Goal: Use online tool/utility: Utilize a website feature to perform a specific function

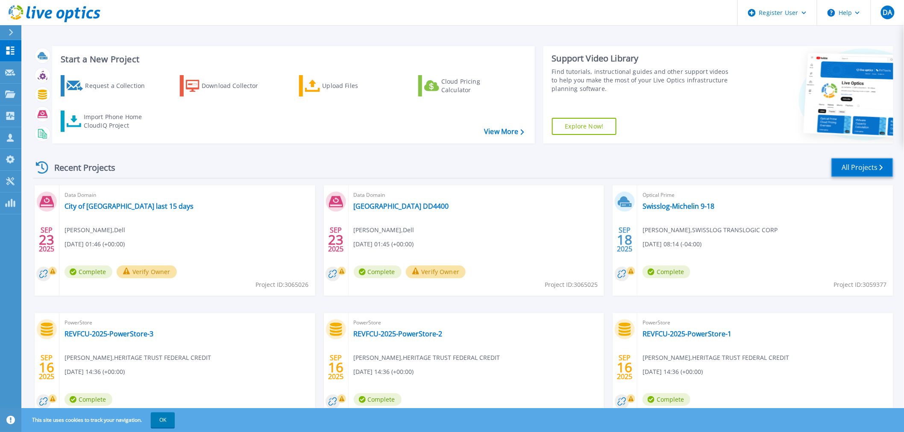
click at [855, 160] on link "All Projects" at bounding box center [862, 167] width 62 height 19
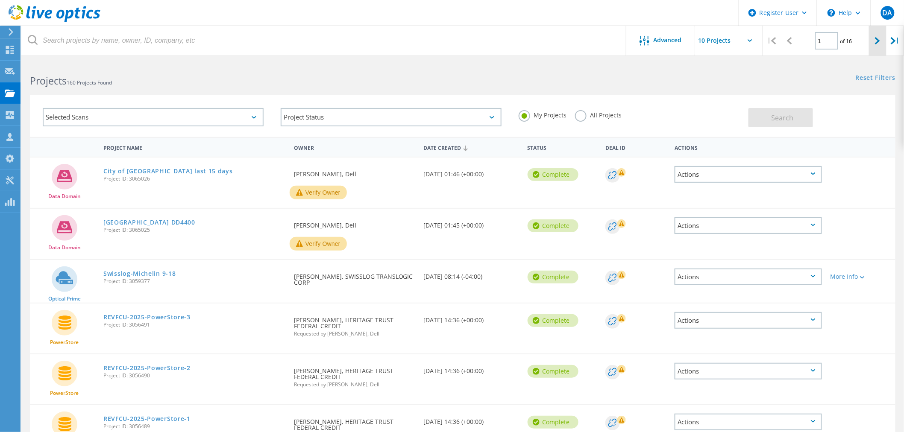
click at [874, 36] on div at bounding box center [878, 41] width 18 height 30
type input "2"
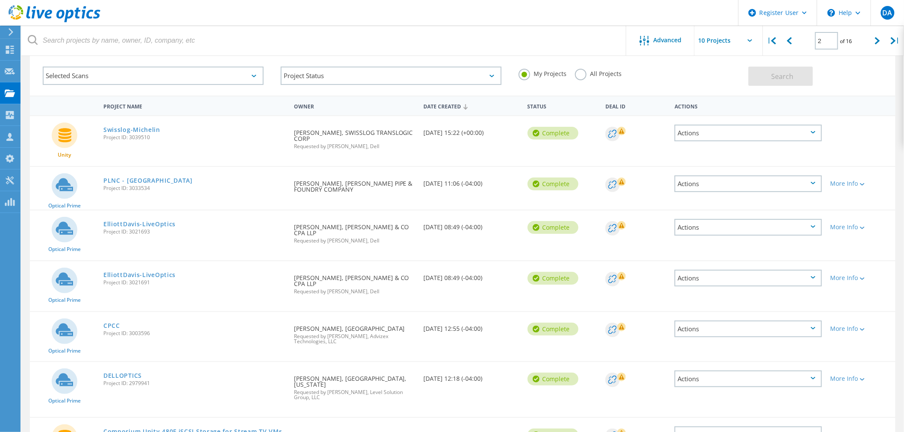
scroll to position [95, 0]
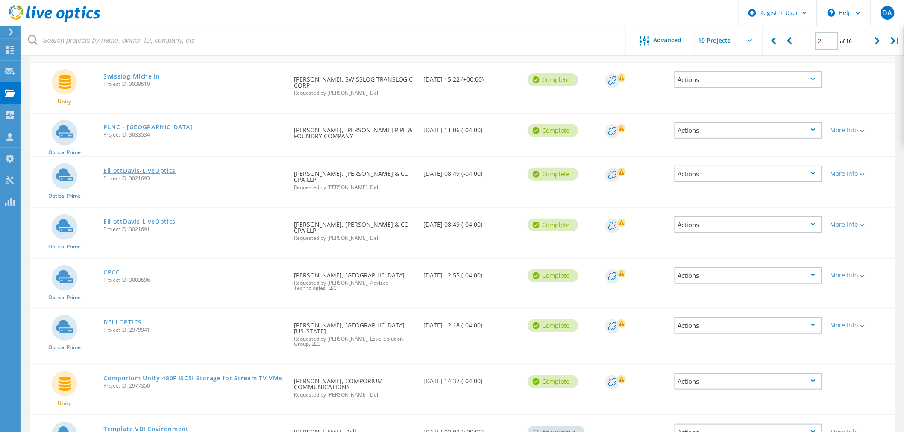
click at [144, 168] on link "ElliottDavis-LiveOptics" at bounding box center [139, 171] width 72 height 6
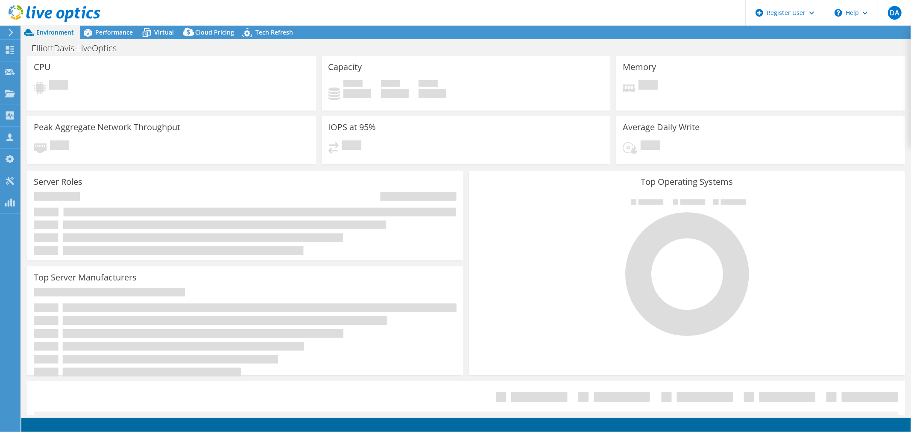
select select "USD"
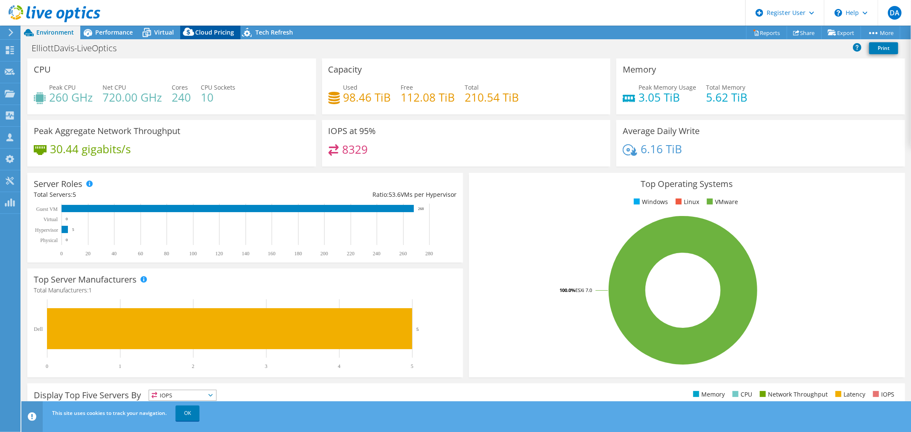
click at [227, 30] on span "Cloud Pricing" at bounding box center [214, 32] width 39 height 8
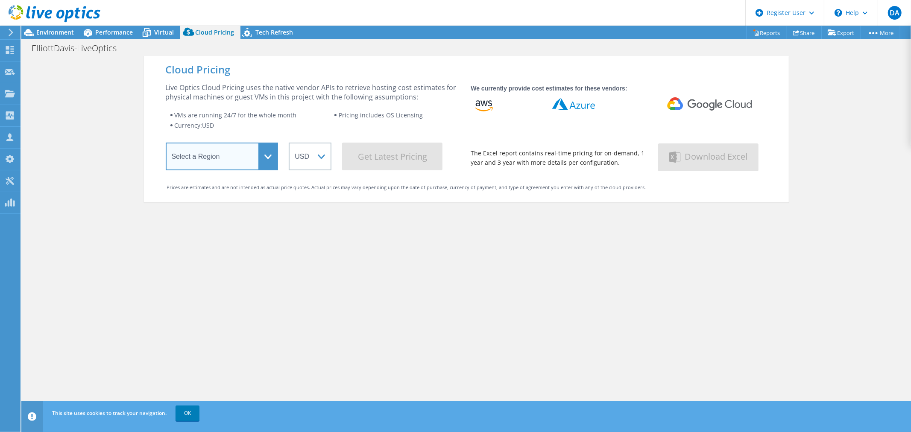
click at [215, 152] on select "Select a Region [GEOGRAPHIC_DATA] ([GEOGRAPHIC_DATA]) [GEOGRAPHIC_DATA] ([GEOGR…" at bounding box center [222, 157] width 113 height 28
select select "USEast"
click at [166, 144] on select "Select a Region [GEOGRAPHIC_DATA] ([GEOGRAPHIC_DATA]) [GEOGRAPHIC_DATA] ([GEOGR…" at bounding box center [222, 157] width 113 height 28
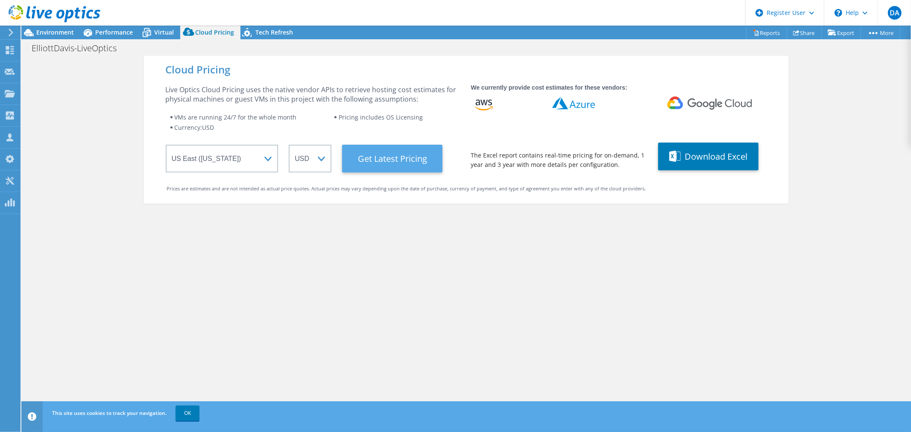
click at [410, 163] on Latest "Get Latest Pricing" at bounding box center [392, 159] width 100 height 28
